Goal: Feedback & Contribution: Submit feedback/report problem

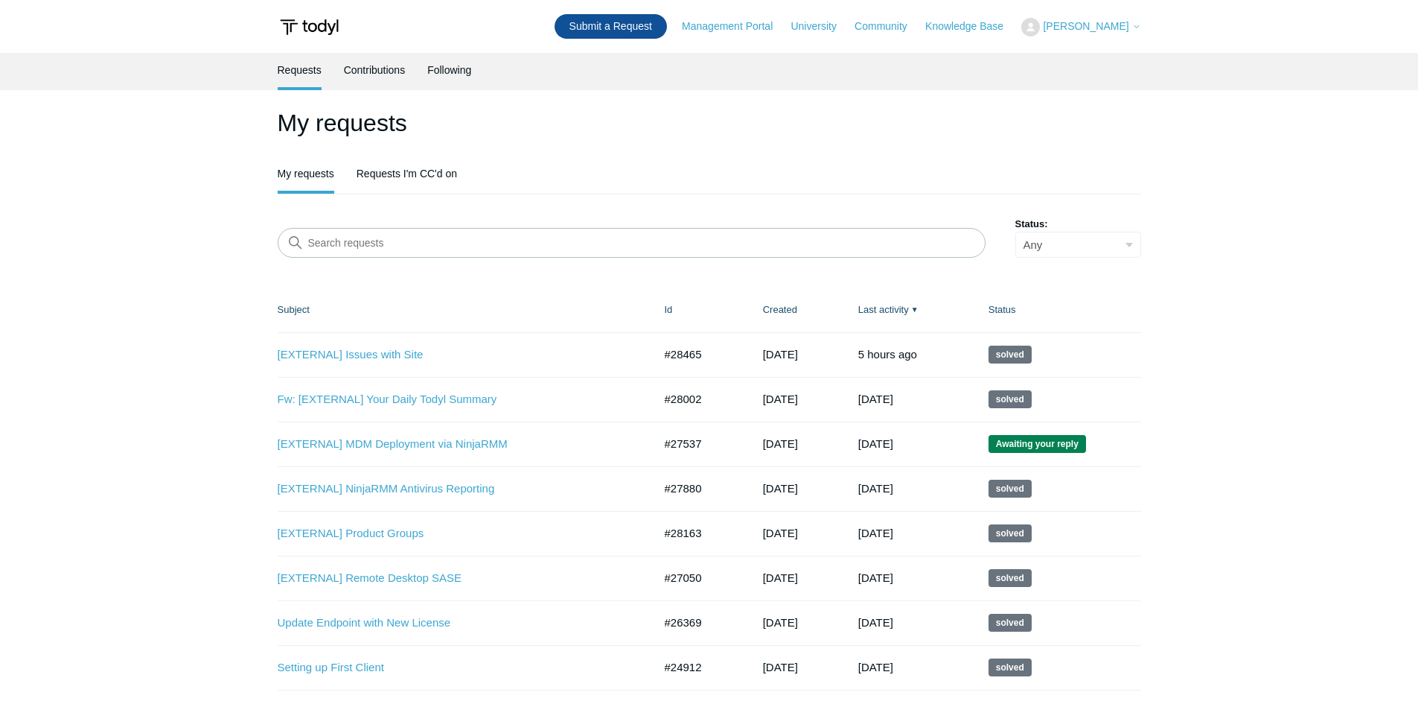
click at [647, 20] on link "Submit a Request" at bounding box center [611, 26] width 112 height 25
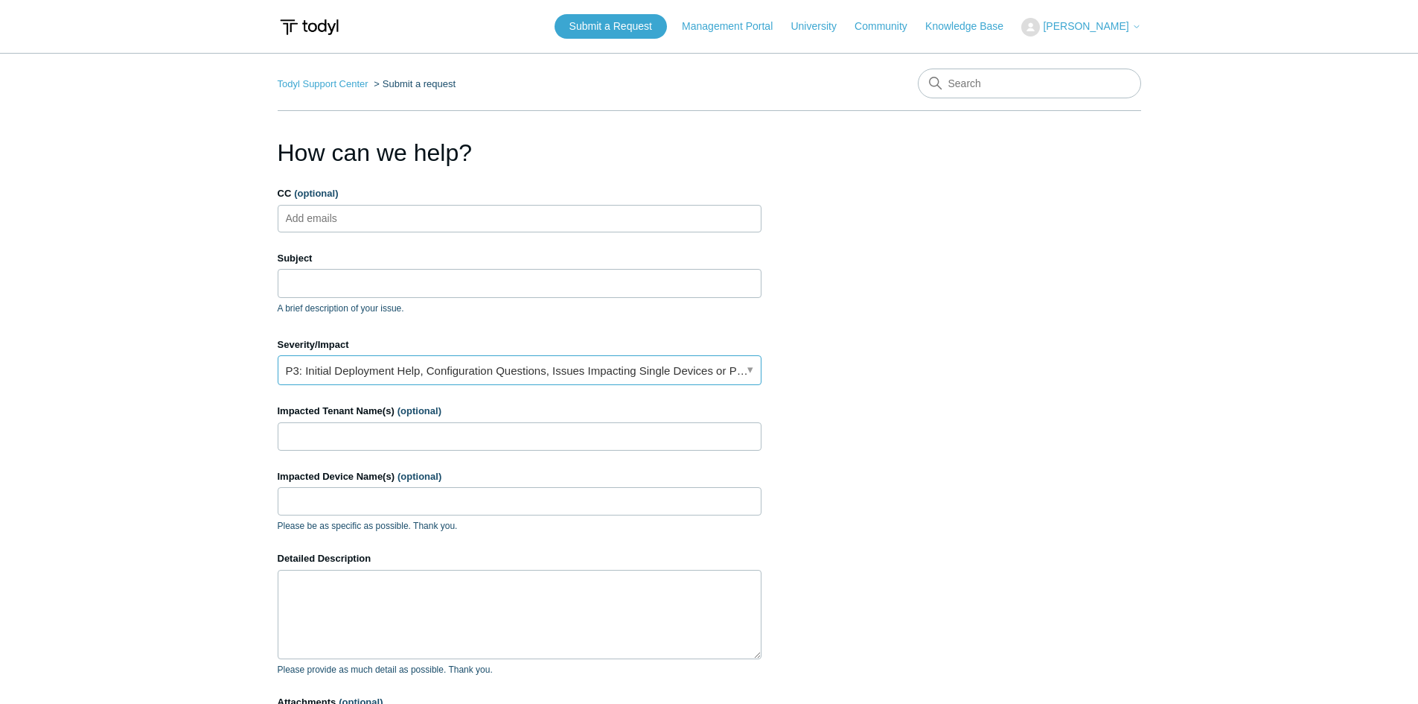
click at [694, 366] on link "P3: Initial Deployment Help, Configuration Questions, Issues Impacting Single D…" at bounding box center [520, 370] width 484 height 30
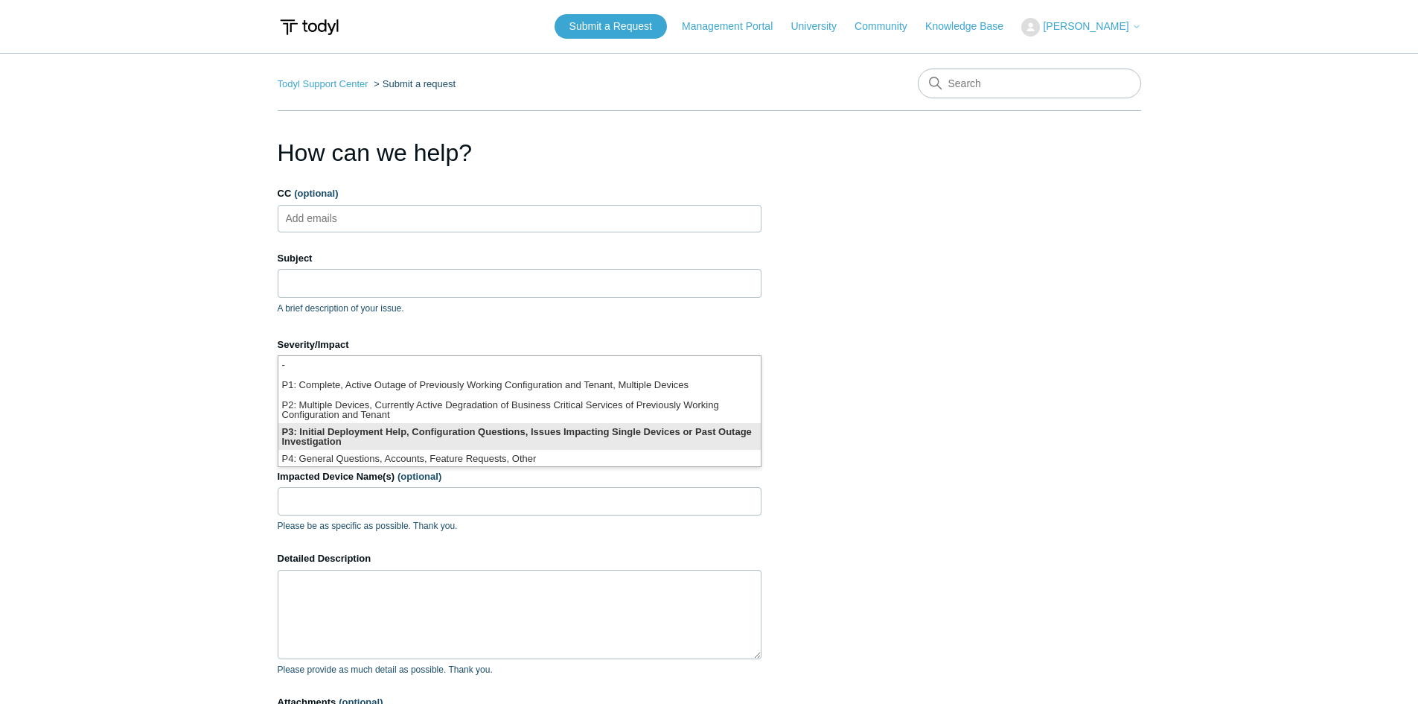
click at [639, 438] on li "P3: Initial Deployment Help, Configuration Questions, Issues Impacting Single D…" at bounding box center [519, 436] width 482 height 27
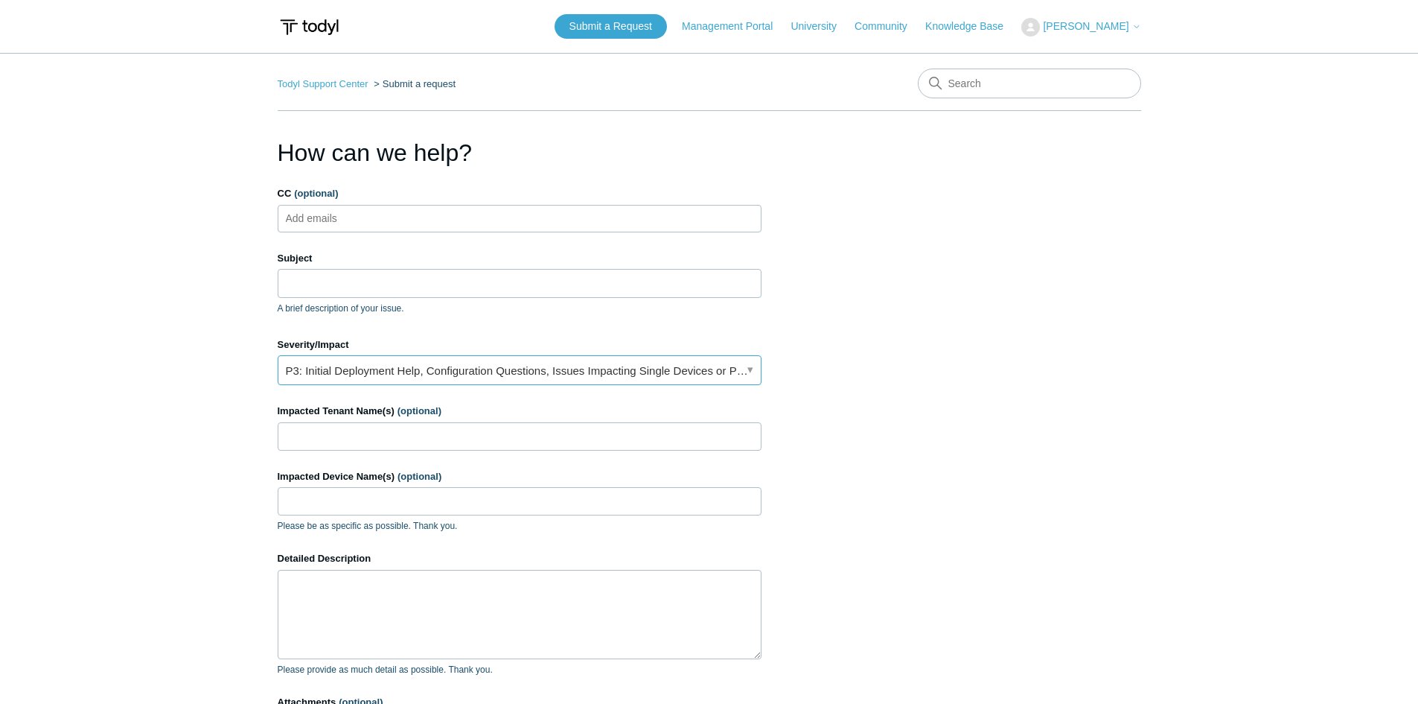
scroll to position [220, 0]
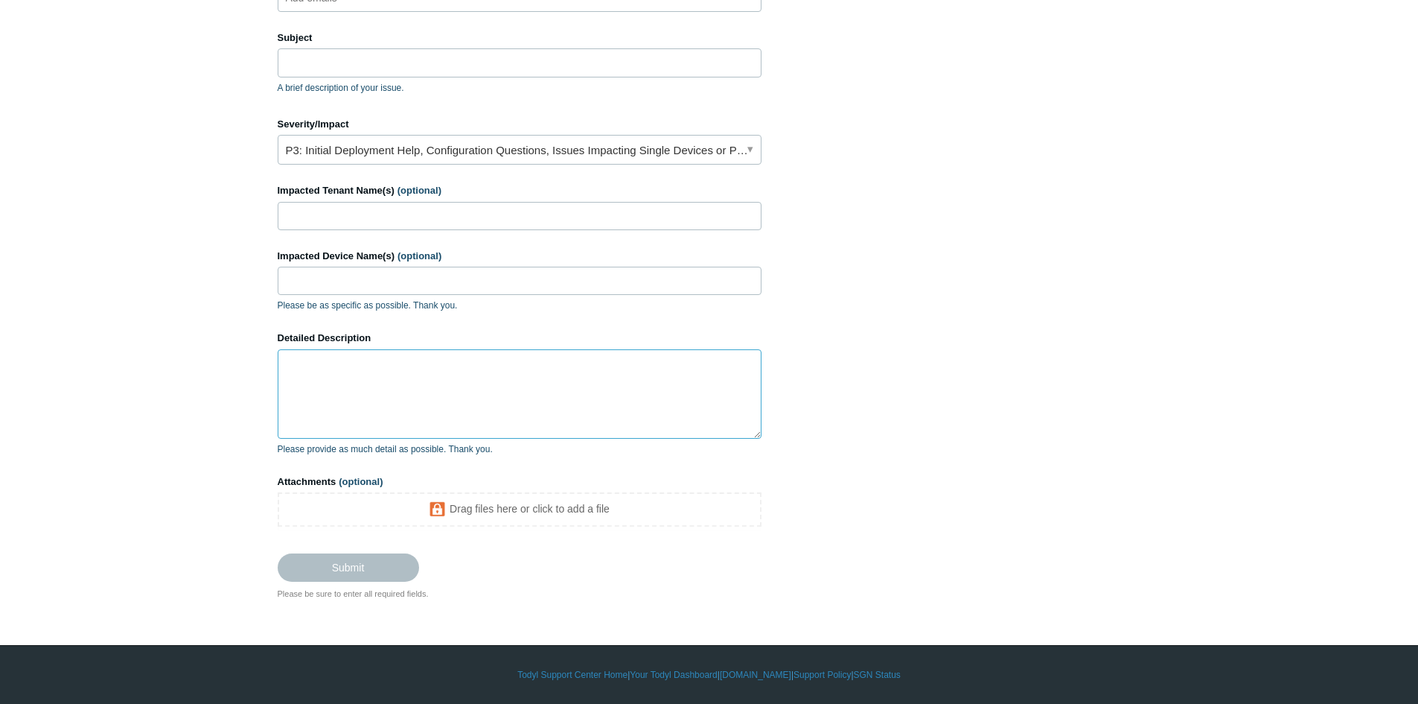
click at [435, 356] on textarea "Detailed Description" at bounding box center [520, 393] width 484 height 89
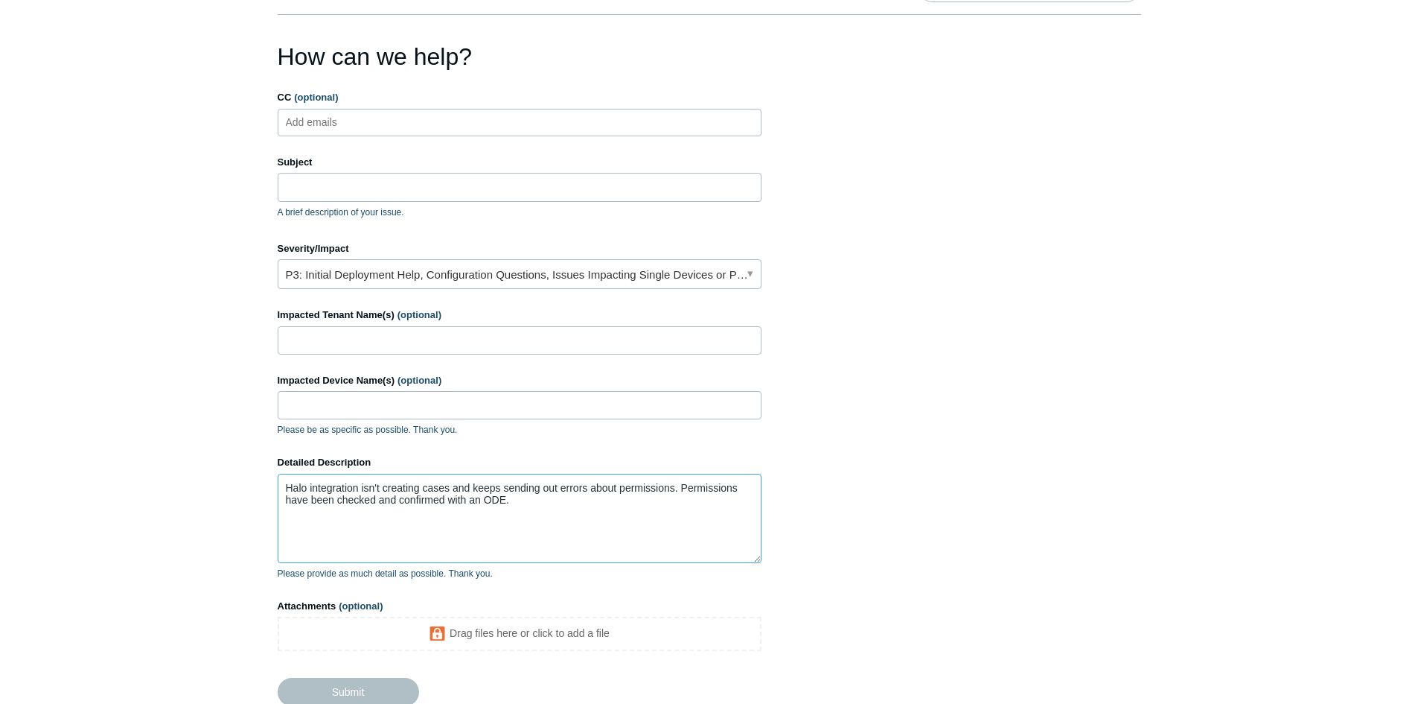
scroll to position [0, 0]
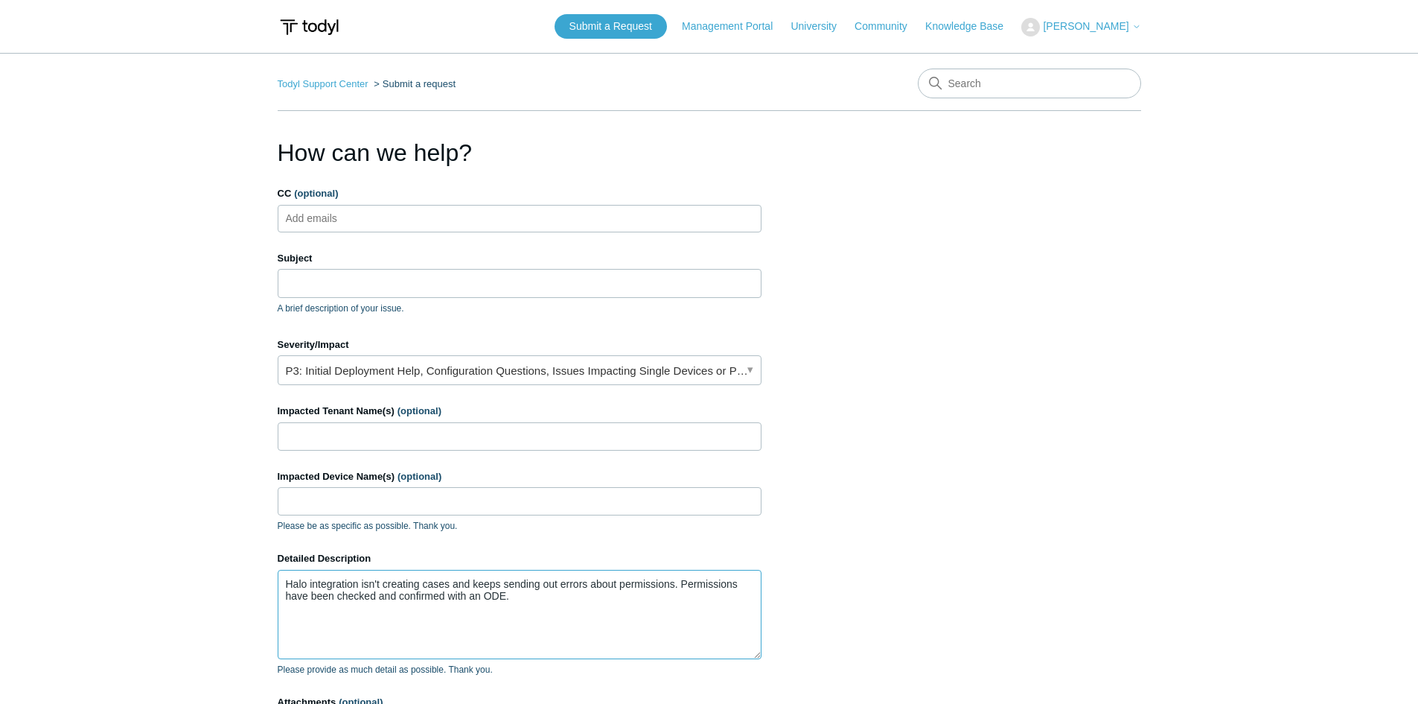
type textarea "Halo integration isn't creating cases and keeps sending out errors about permis…"
click at [369, 281] on input "Subject" at bounding box center [520, 283] width 484 height 28
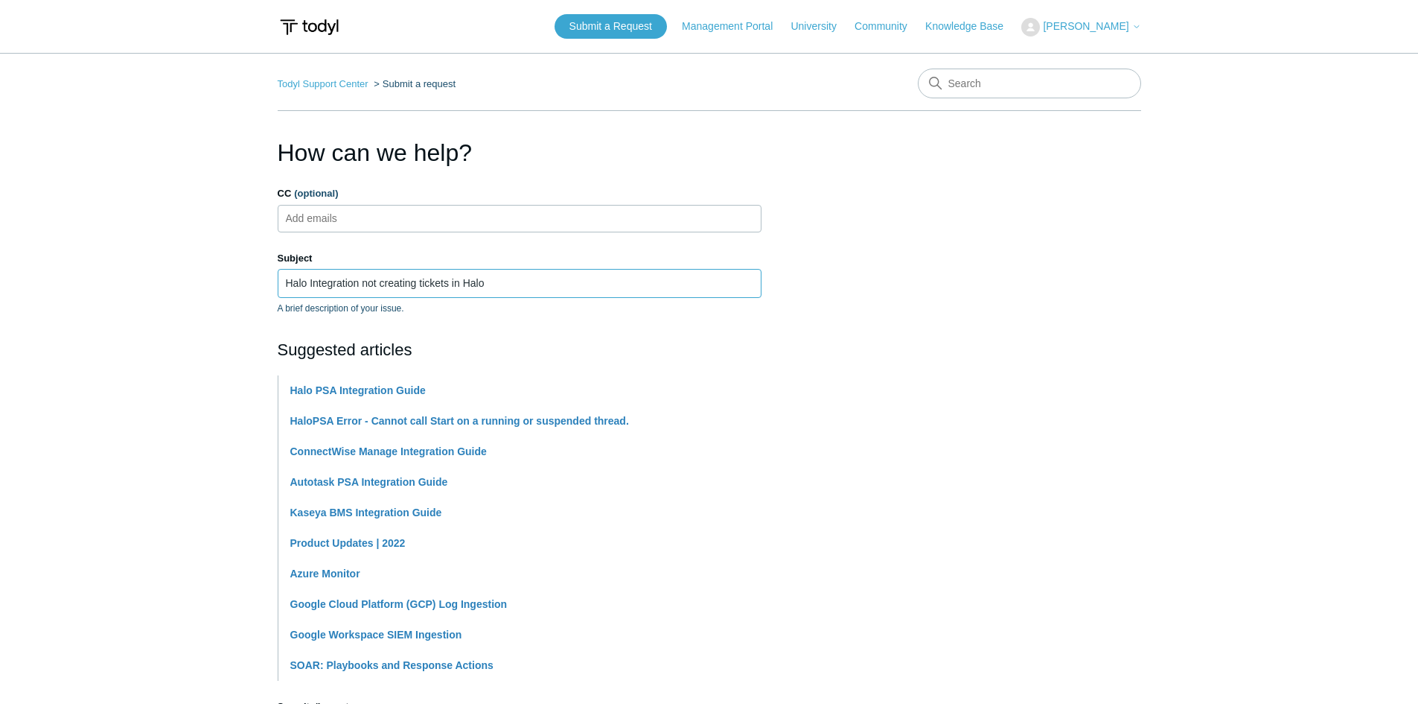
type input "Halo Integration not creating tickets in Halo"
click at [931, 328] on section "How can we help? CC (optional) Add emails Subject Halo Integration not creating…" at bounding box center [710, 650] width 864 height 1030
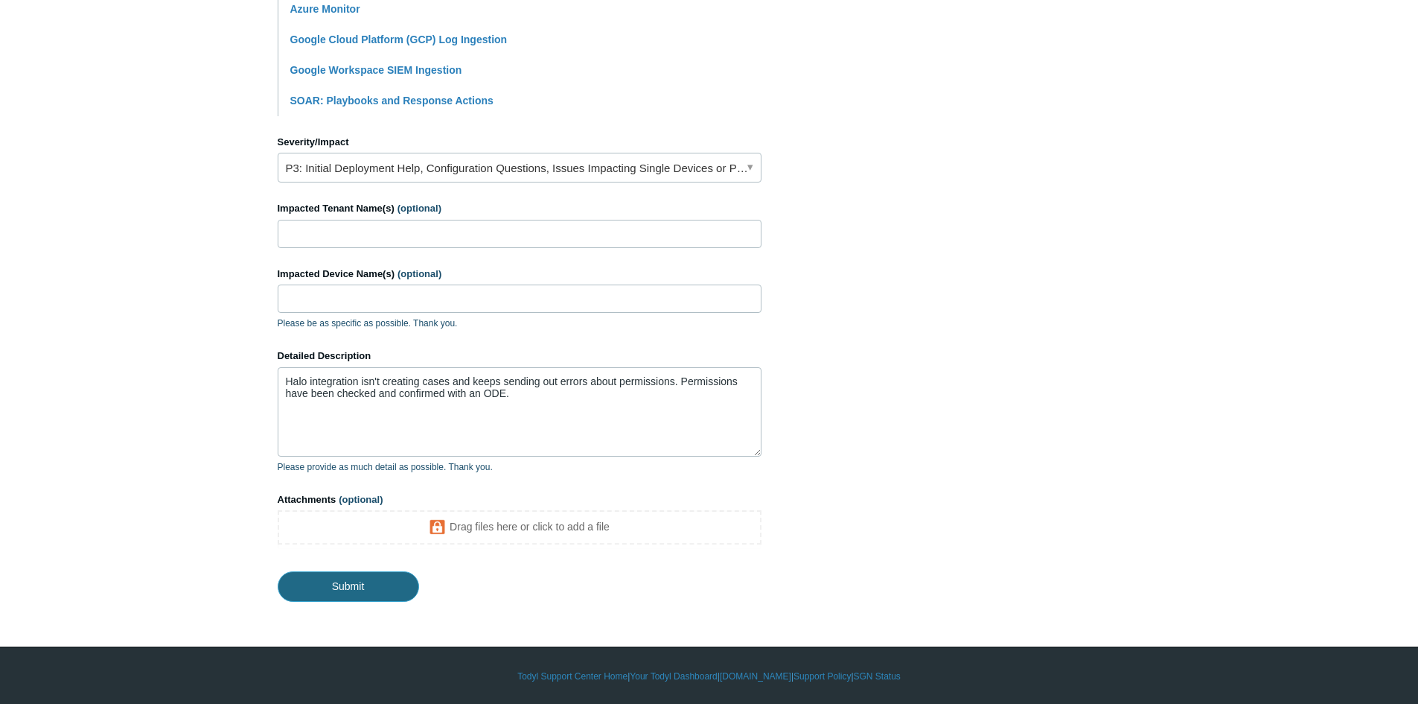
click at [372, 581] on input "Submit" at bounding box center [348, 586] width 141 height 30
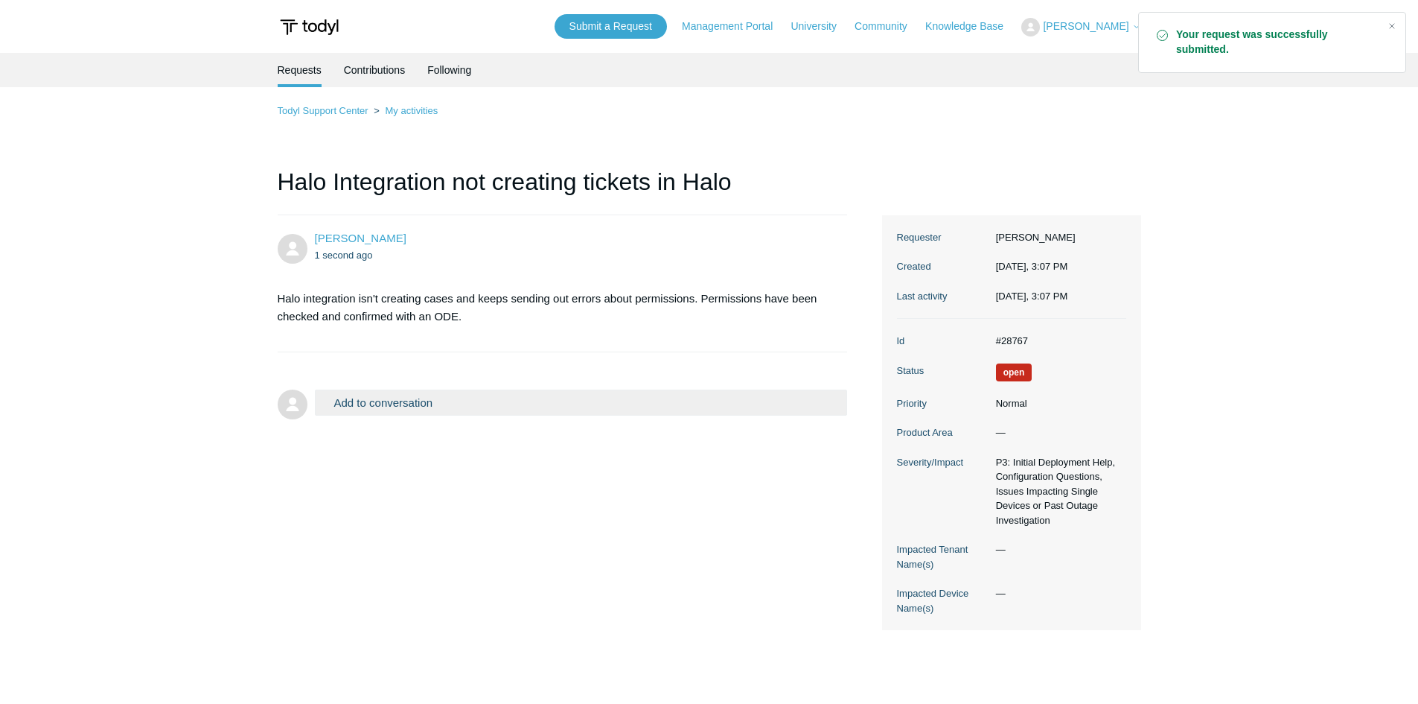
click at [482, 288] on section "Halo integration isn't creating cases and keeps sending out errors about permis…" at bounding box center [555, 307] width 555 height 58
